Goal: Information Seeking & Learning: Learn about a topic

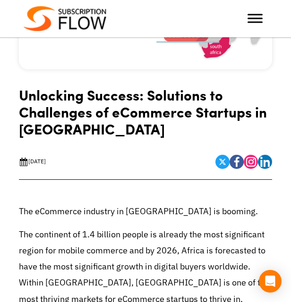
scroll to position [236, 0]
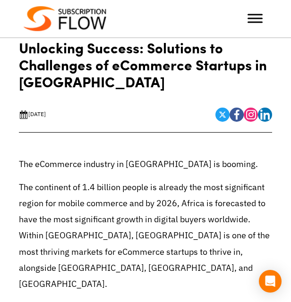
drag, startPoint x: 29, startPoint y: 110, endPoint x: 44, endPoint y: 122, distance: 19.5
click at [44, 119] on div "[DATE]" at bounding box center [32, 114] width 27 height 9
copy div "[DATE]"
click at [0, 0] on link "by Editorial Team" at bounding box center [0, 0] width 0 height 0
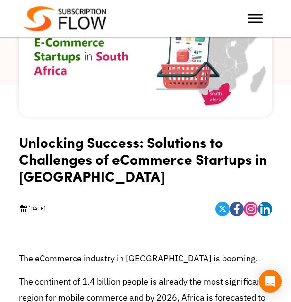
scroll to position [236, 0]
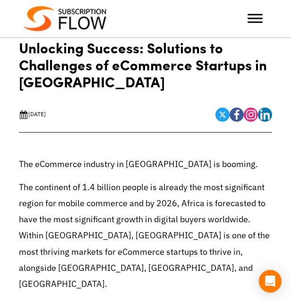
click at [0, 0] on link "Ecommerce" at bounding box center [0, 0] width 0 height 0
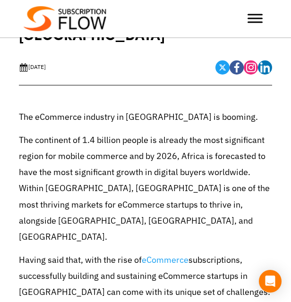
scroll to position [142, 0]
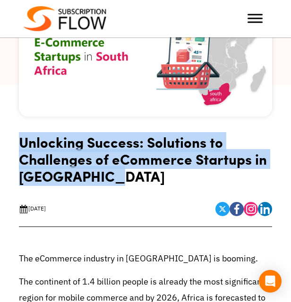
drag, startPoint x: 19, startPoint y: 140, endPoint x: 103, endPoint y: 190, distance: 98.1
click at [103, 190] on h1 "Unlocking Success: Solutions to Challenges of eCommerce Startups in [GEOGRAPHIC…" at bounding box center [145, 162] width 253 height 58
copy h1 "Unlocking Success: Solutions to Challenges of eCommerce Startups in [GEOGRAPHIC…"
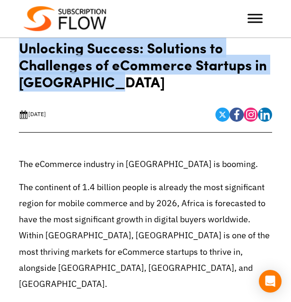
scroll to position [189, 0]
